Goal: Task Accomplishment & Management: Use online tool/utility

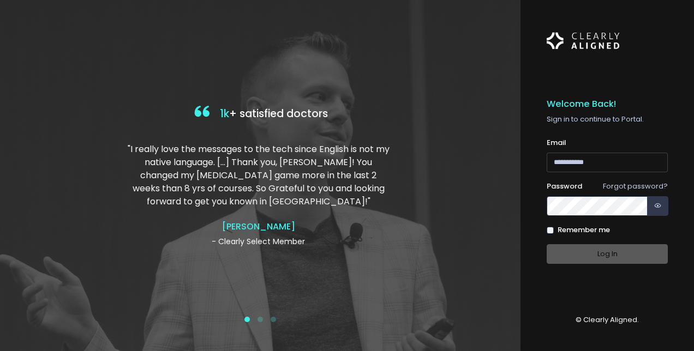
type input "**********"
click at [588, 254] on div "Log In" at bounding box center [606, 254] width 121 height 20
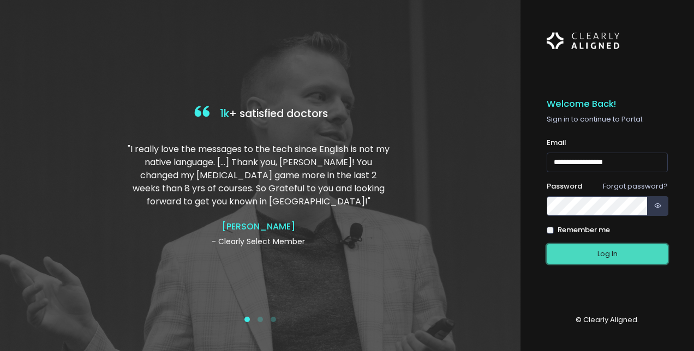
click at [585, 252] on button "Log In" at bounding box center [606, 254] width 121 height 20
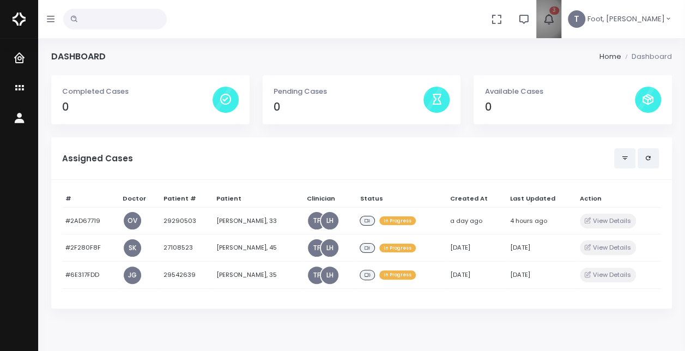
click at [562, 17] on button "3" at bounding box center [549, 19] width 25 height 38
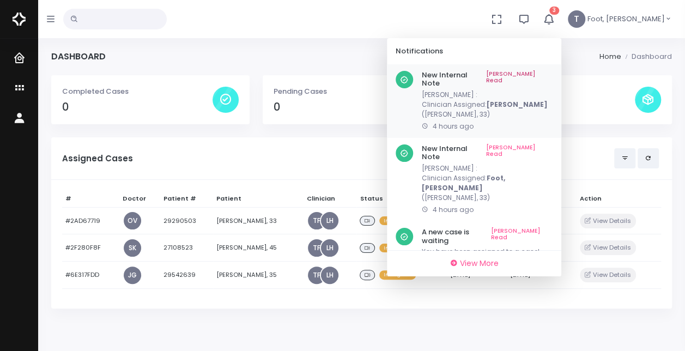
click at [553, 74] on link "[PERSON_NAME] Read" at bounding box center [519, 79] width 67 height 17
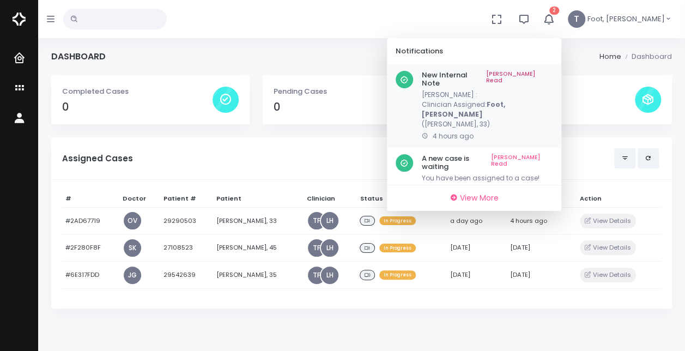
click at [553, 74] on link "[PERSON_NAME] Read" at bounding box center [519, 79] width 67 height 17
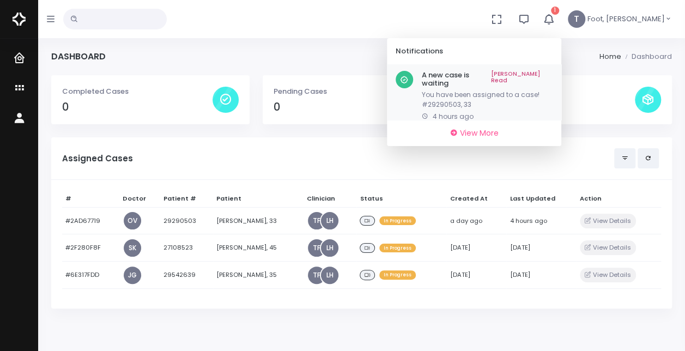
click at [553, 73] on link "[PERSON_NAME] Read" at bounding box center [522, 79] width 62 height 17
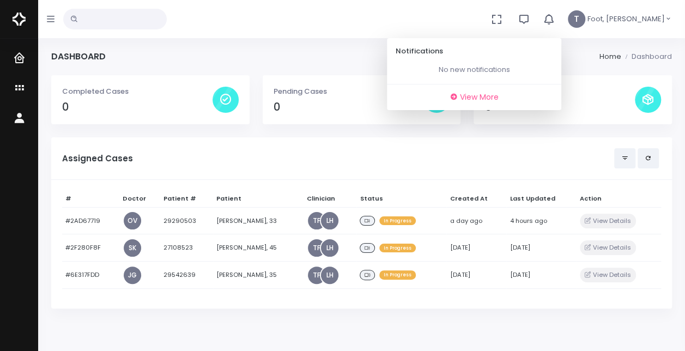
click at [556, 23] on icon "button" at bounding box center [549, 19] width 14 height 14
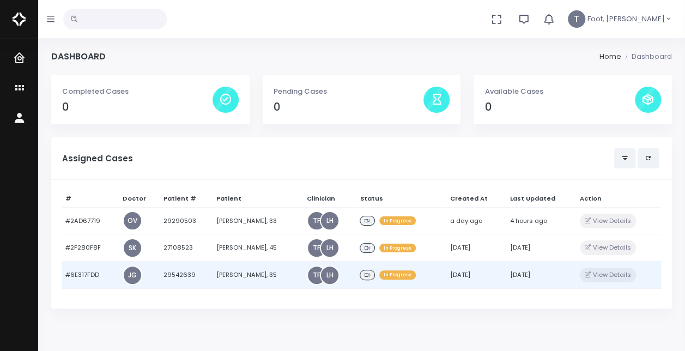
click at [220, 272] on td "[PERSON_NAME], 35" at bounding box center [258, 275] width 91 height 27
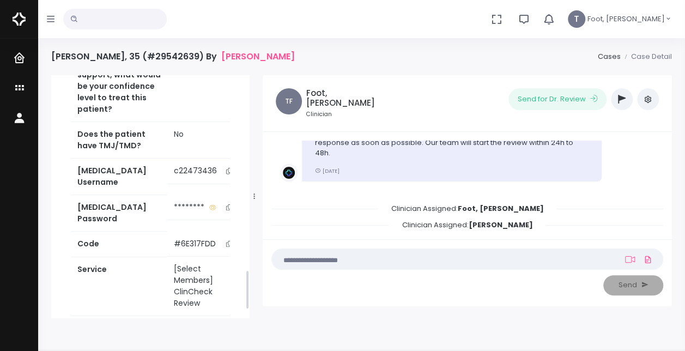
scroll to position [1200, 0]
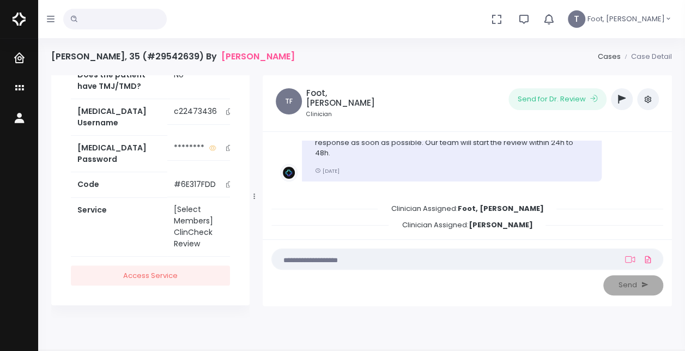
click at [225, 117] on button "scrollable content" at bounding box center [228, 111] width 15 height 11
click at [621, 93] on button "button" at bounding box center [622, 99] width 22 height 22
click at [616, 103] on button "button" at bounding box center [622, 99] width 22 height 22
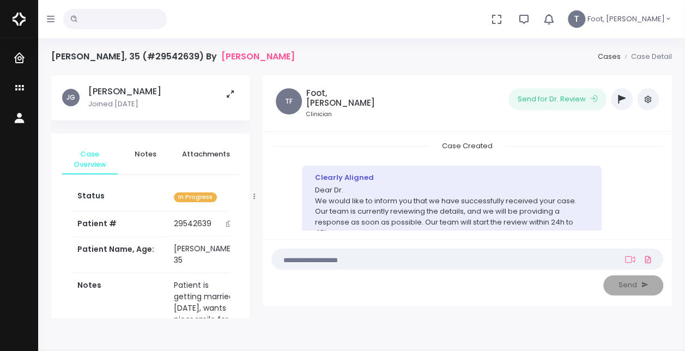
click at [623, 107] on button "button" at bounding box center [622, 99] width 22 height 22
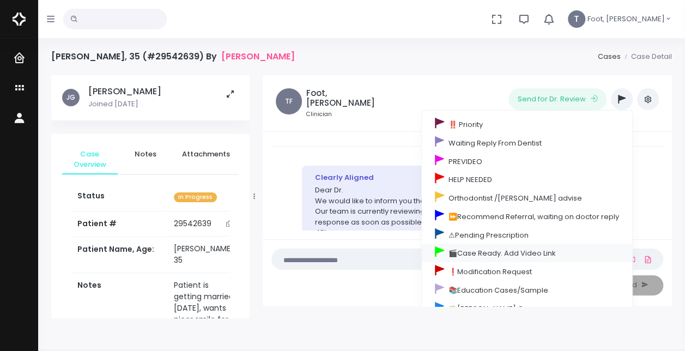
click at [493, 248] on link "🎬Case Ready. Add Video Link" at bounding box center [527, 253] width 210 height 19
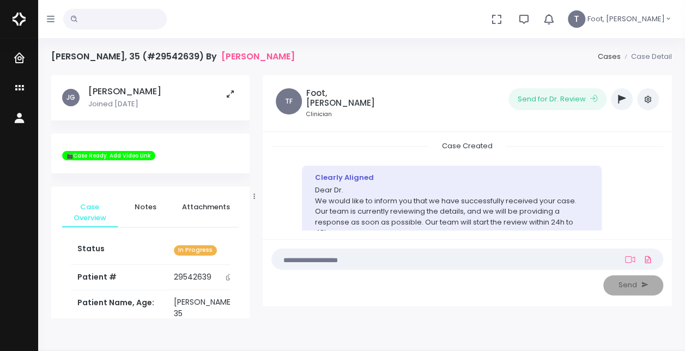
click at [619, 98] on icon "button" at bounding box center [622, 99] width 8 height 9
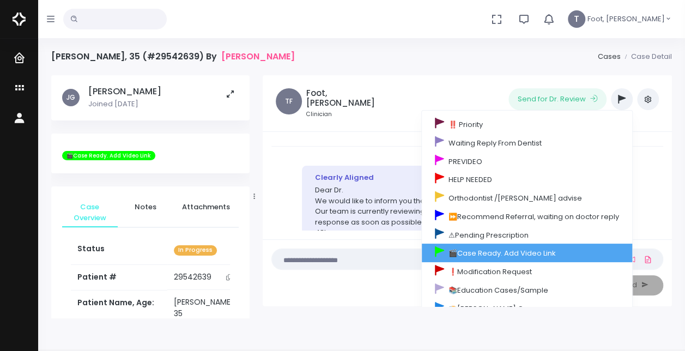
click at [485, 253] on link "🎬Case Ready. Add Video Link" at bounding box center [527, 253] width 210 height 19
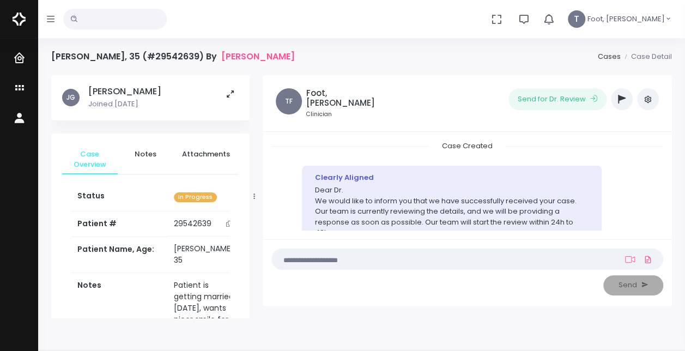
click at [459, 65] on div "[PERSON_NAME], 35 (#29542639) By [PERSON_NAME] Case Detail" at bounding box center [361, 63] width 621 height 24
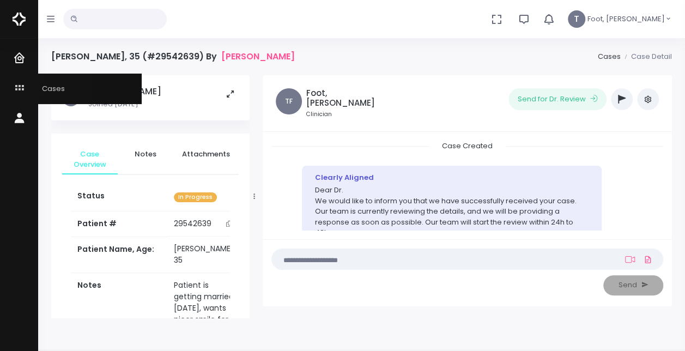
click at [19, 82] on icon "scrollable content" at bounding box center [20, 89] width 15 height 14
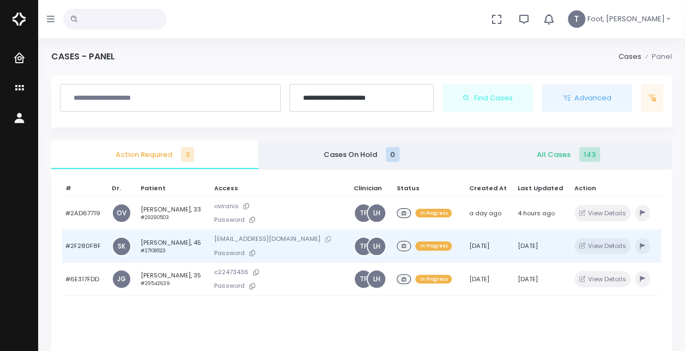
click at [321, 237] on button at bounding box center [328, 238] width 15 height 11
click at [157, 240] on td "Anca Neascu, 45 #27108523" at bounding box center [174, 246] width 74 height 33
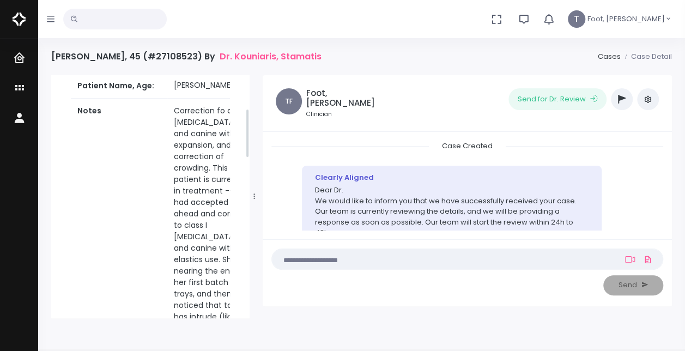
scroll to position [169, 0]
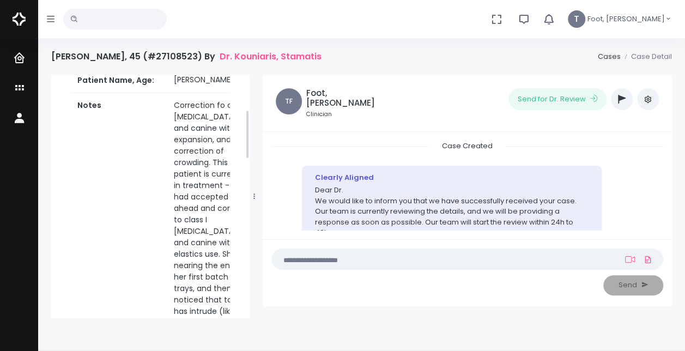
drag, startPoint x: 247, startPoint y: 150, endPoint x: 258, endPoint y: 152, distance: 11.0
click at [258, 152] on div "SK Kouniaris, Stamatis Joined 8 months ago Case Overview Notes Attachments Stat…" at bounding box center [362, 196] width 634 height 243
click at [247, 143] on div "SK Kouniaris, Stamatis Joined 8 months ago Case Overview Notes Attachments Stat…" at bounding box center [150, 196] width 198 height 243
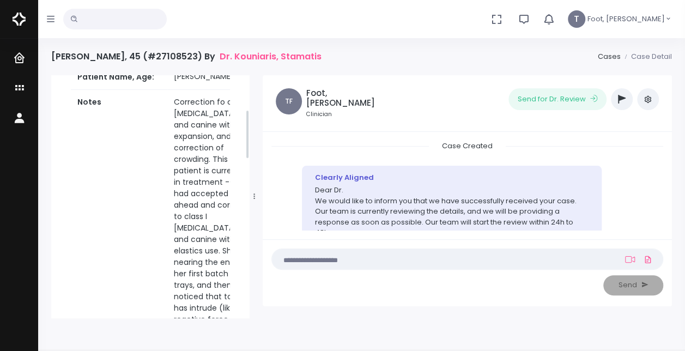
drag, startPoint x: 248, startPoint y: 144, endPoint x: 255, endPoint y: 145, distance: 7.2
click at [255, 145] on div "SK Kouniaris, Stamatis Joined 8 months ago Case Overview Notes Attachments Stat…" at bounding box center [151, 196] width 212 height 243
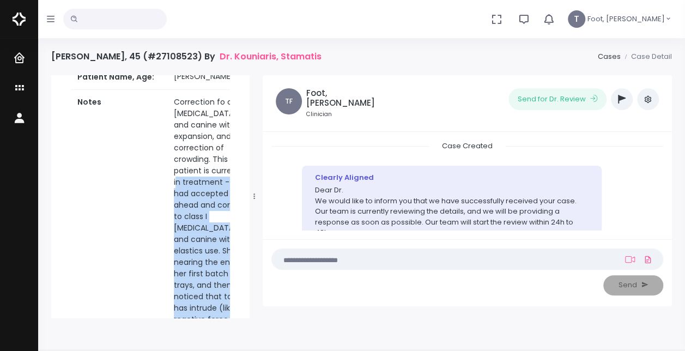
drag, startPoint x: 243, startPoint y: 147, endPoint x: 250, endPoint y: 147, distance: 6.5
click at [250, 147] on div "SK Kouniaris, Stamatis Joined 8 months ago Case Overview Notes Attachments Stat…" at bounding box center [151, 196] width 212 height 243
drag, startPoint x: 250, startPoint y: 147, endPoint x: 255, endPoint y: 193, distance: 46.1
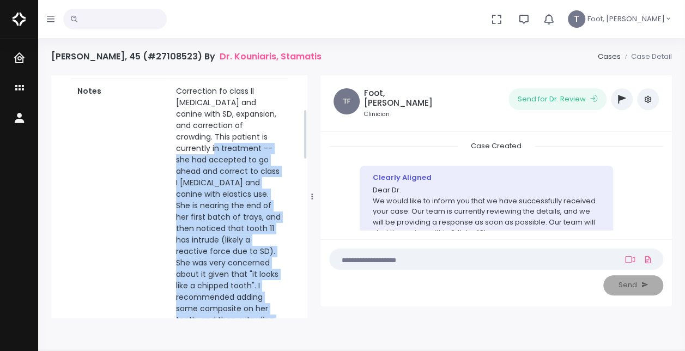
scroll to position [161, 0]
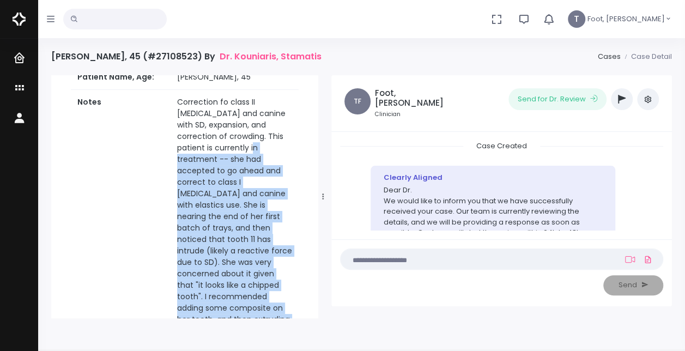
drag, startPoint x: 256, startPoint y: 197, endPoint x: 325, endPoint y: 190, distance: 69.0
click at [325, 190] on div at bounding box center [323, 196] width 5 height 238
click at [293, 197] on td "Correction fo class II molar and canine with SD, expansion, and correction of c…" at bounding box center [235, 268] width 128 height 357
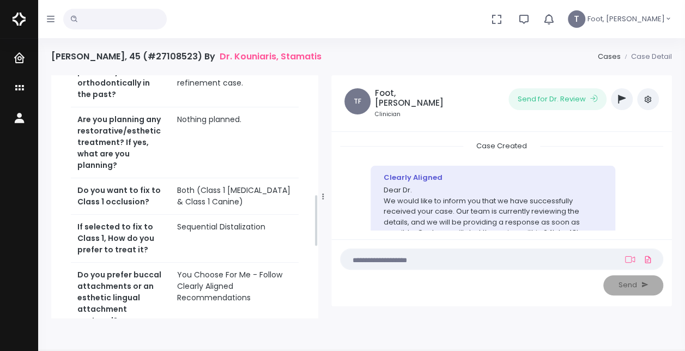
scroll to position [543, 0]
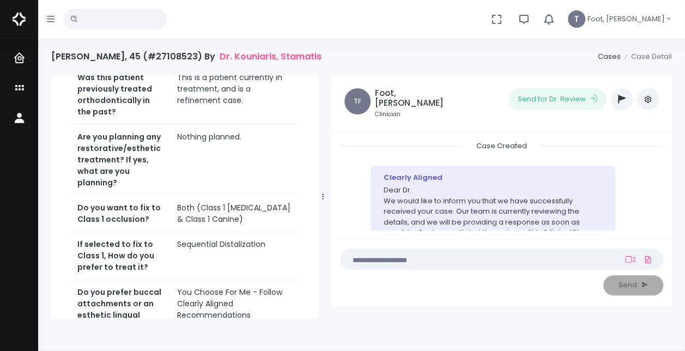
click at [629, 101] on button "button" at bounding box center [622, 99] width 22 height 22
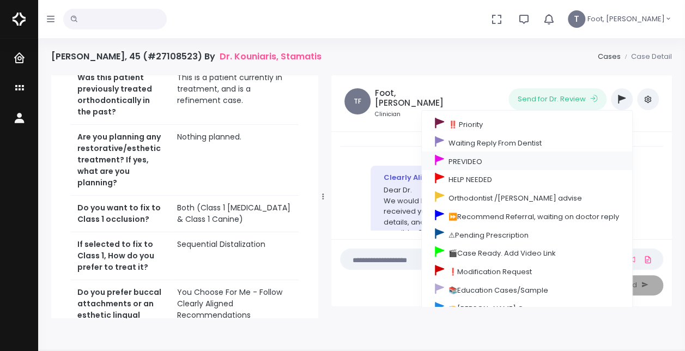
click at [509, 162] on link "PREVIDEO" at bounding box center [527, 161] width 210 height 19
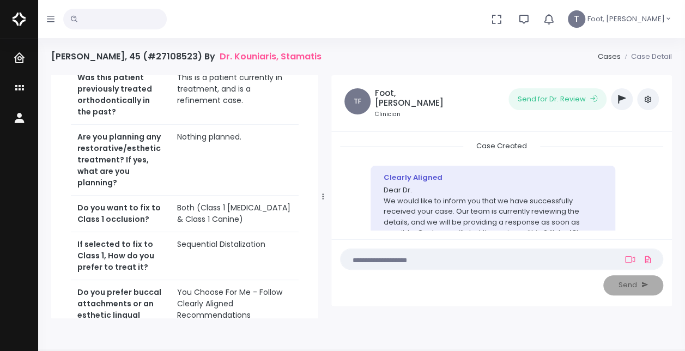
scroll to position [597, 0]
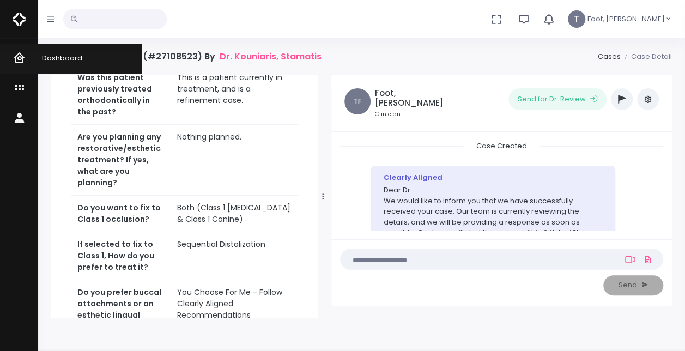
click at [19, 53] on icon "scrollable content" at bounding box center [20, 59] width 15 height 14
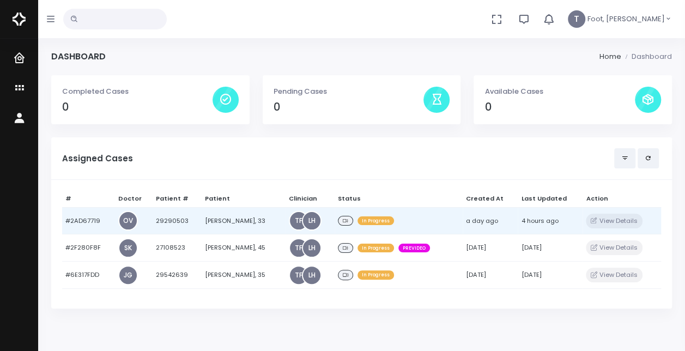
click at [219, 220] on td "[PERSON_NAME], 33" at bounding box center [244, 220] width 84 height 27
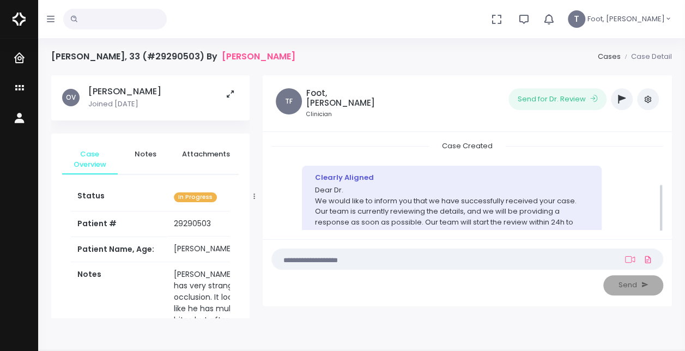
scroll to position [80, 0]
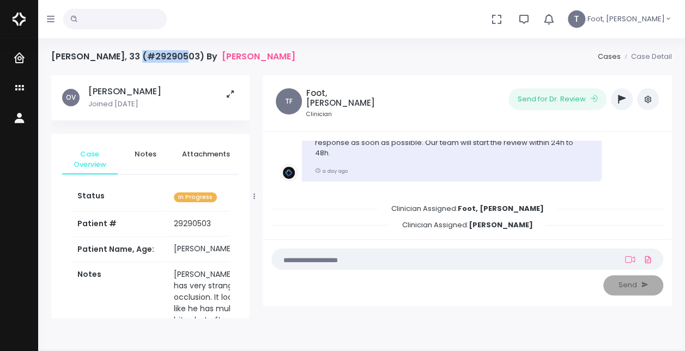
drag, startPoint x: 170, startPoint y: 56, endPoint x: 127, endPoint y: 53, distance: 43.2
click at [127, 53] on h4 "Roy Wilcox, 33 (#29290503) By Dr. Virani, Omar" at bounding box center [173, 56] width 244 height 10
copy h4 "29290503"
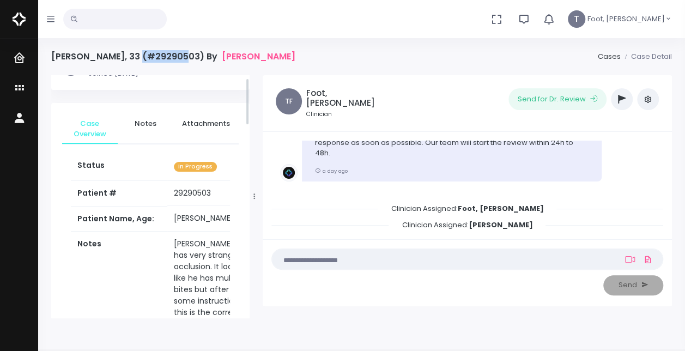
scroll to position [55, 0]
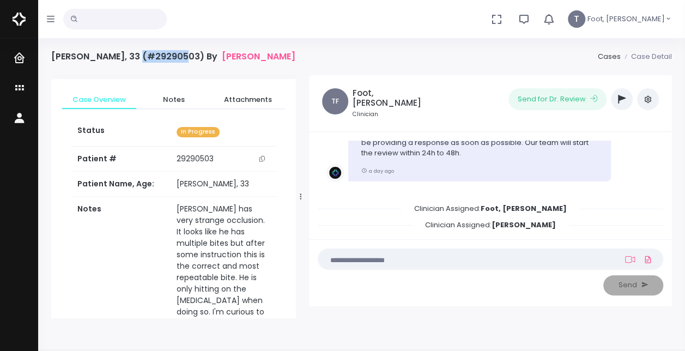
drag, startPoint x: 252, startPoint y: 195, endPoint x: 298, endPoint y: 189, distance: 46.8
click at [298, 189] on div at bounding box center [300, 196] width 5 height 238
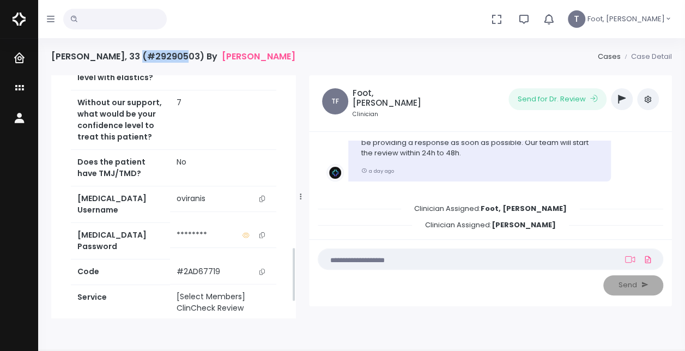
scroll to position [822, 0]
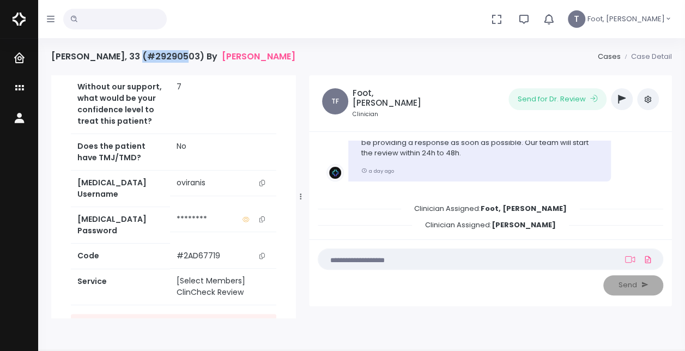
click at [264, 180] on icon "scrollable content" at bounding box center [262, 183] width 5 height 6
copy h4 "29290503"
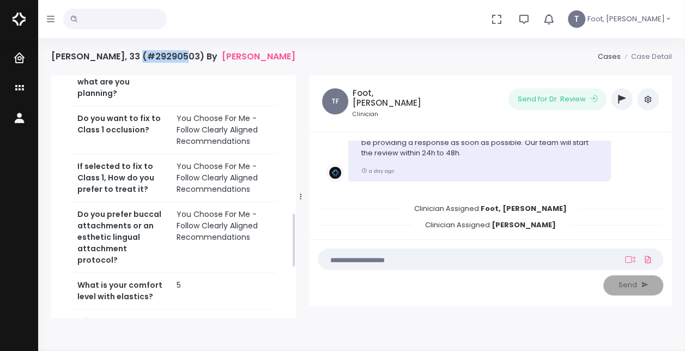
scroll to position [604, 0]
